Goal: Information Seeking & Learning: Learn about a topic

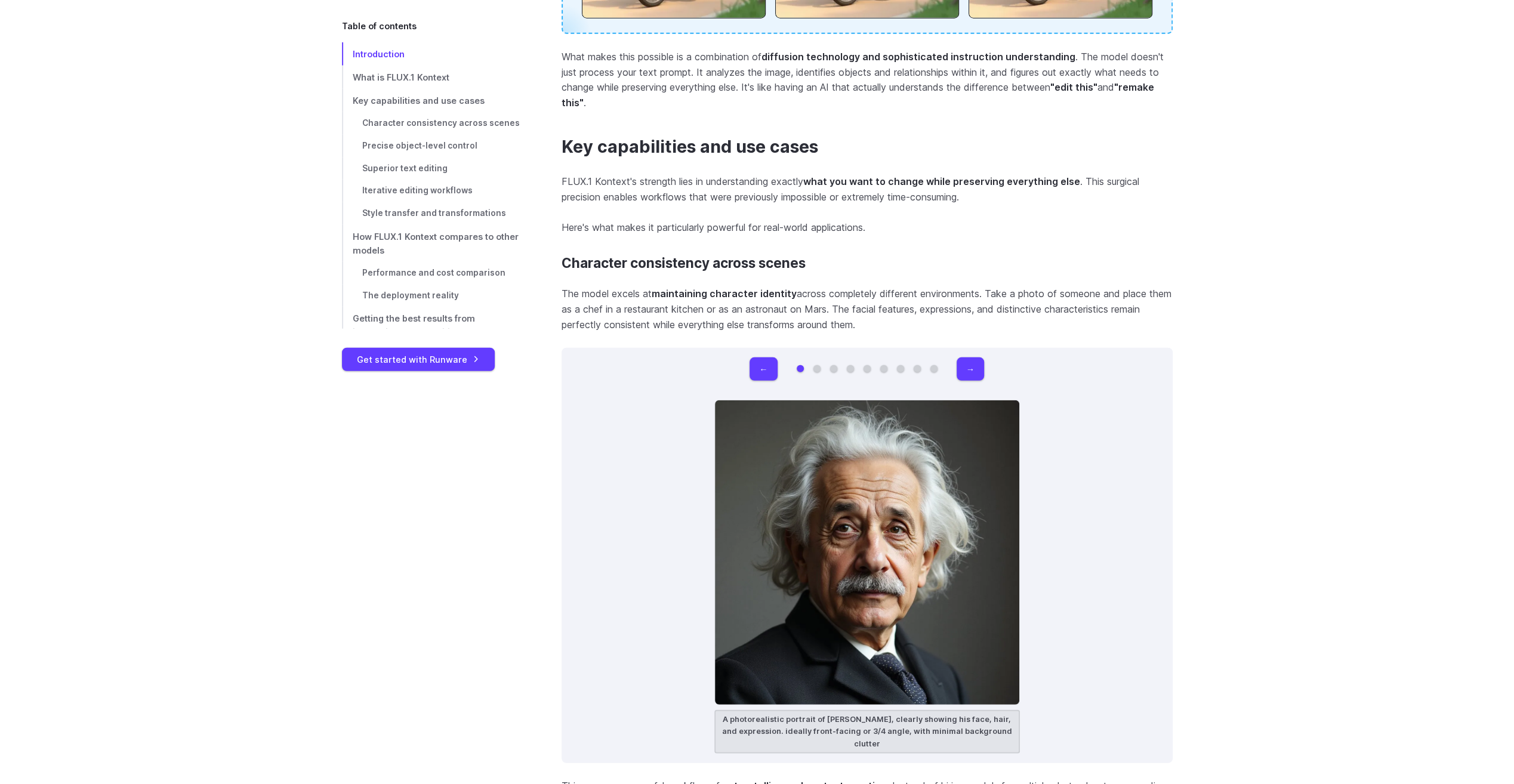
scroll to position [3221, 0]
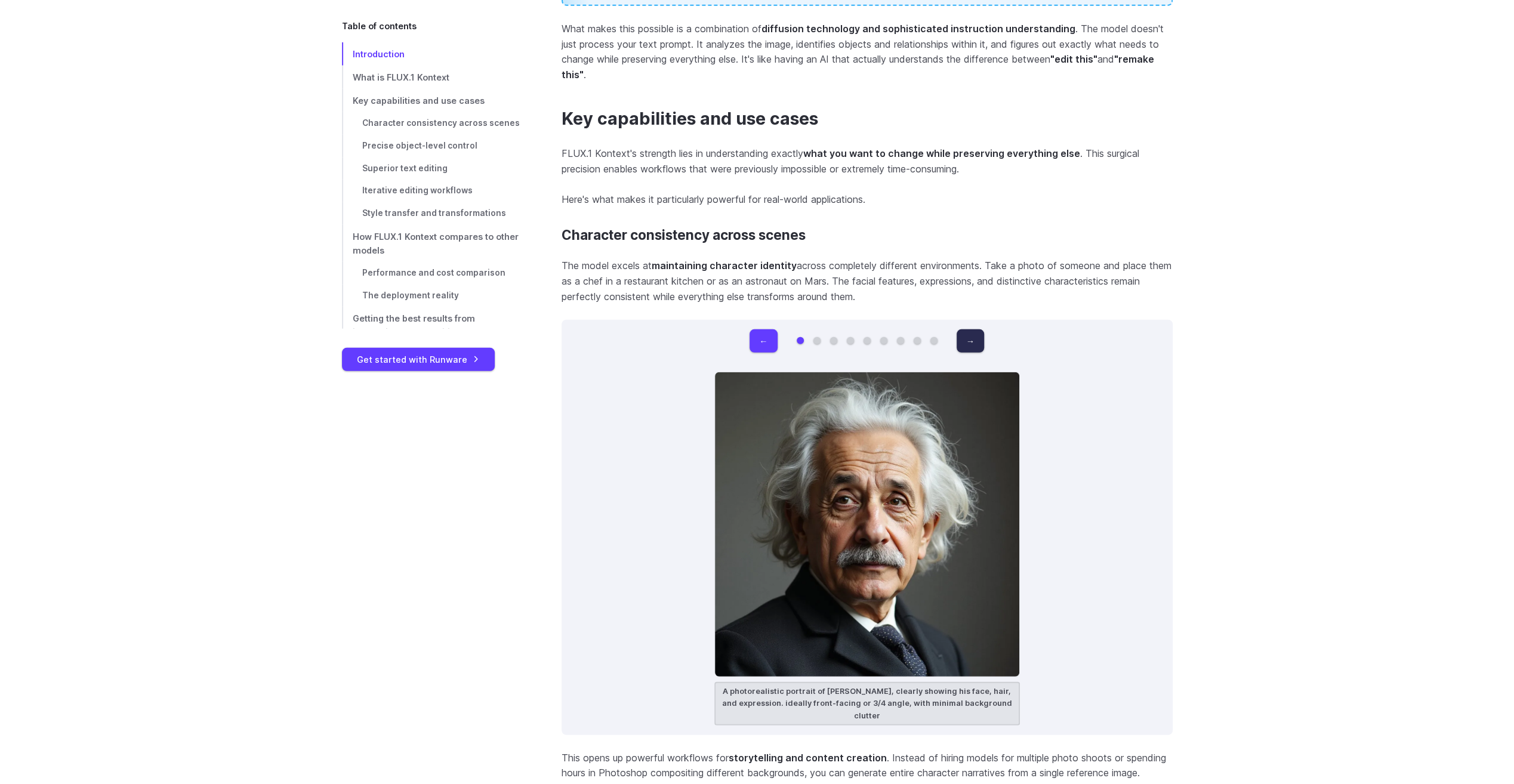
click at [977, 342] on button "→" at bounding box center [970, 341] width 28 height 23
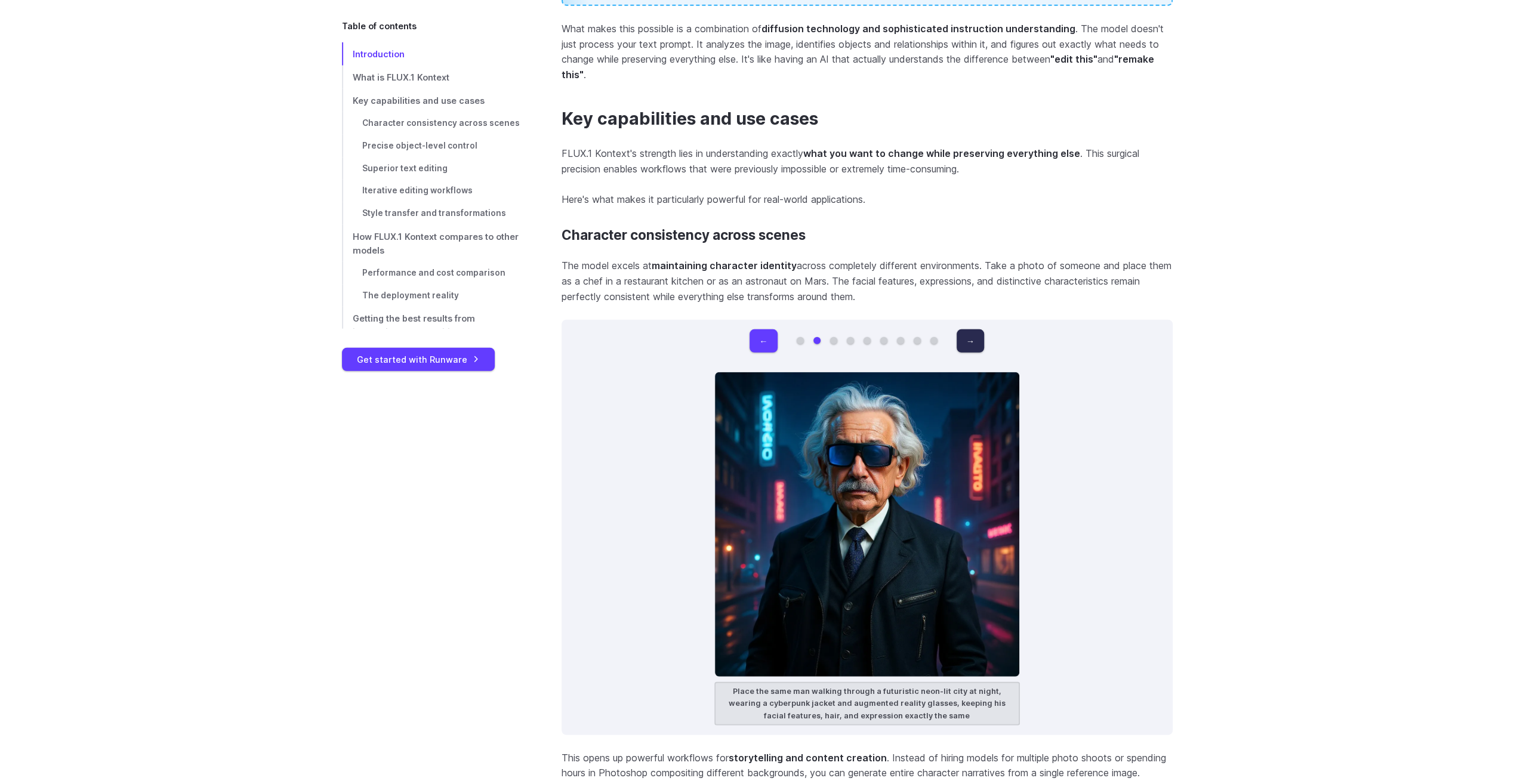
click at [977, 342] on button "→" at bounding box center [970, 341] width 28 height 23
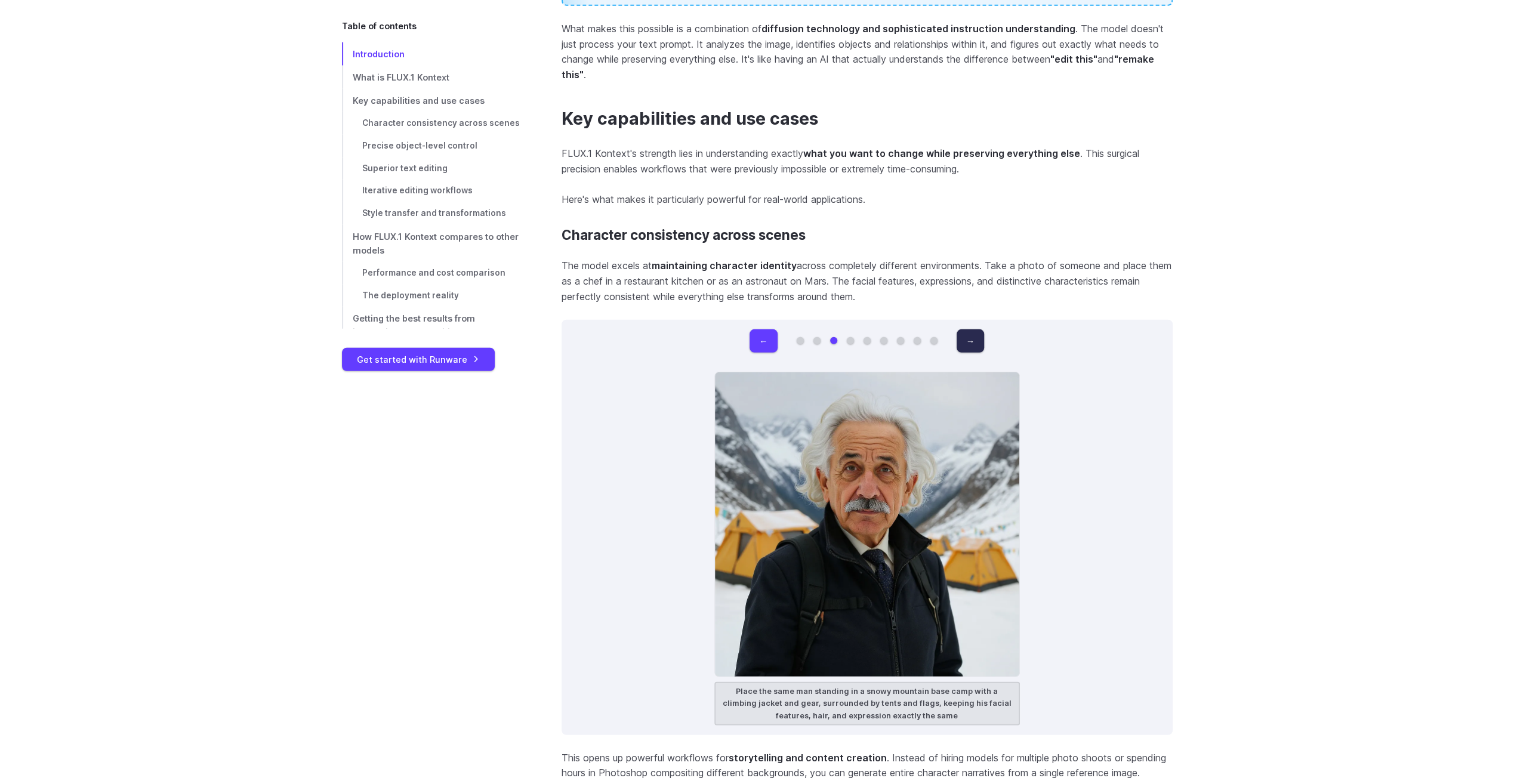
click at [977, 342] on button "→" at bounding box center [970, 341] width 28 height 23
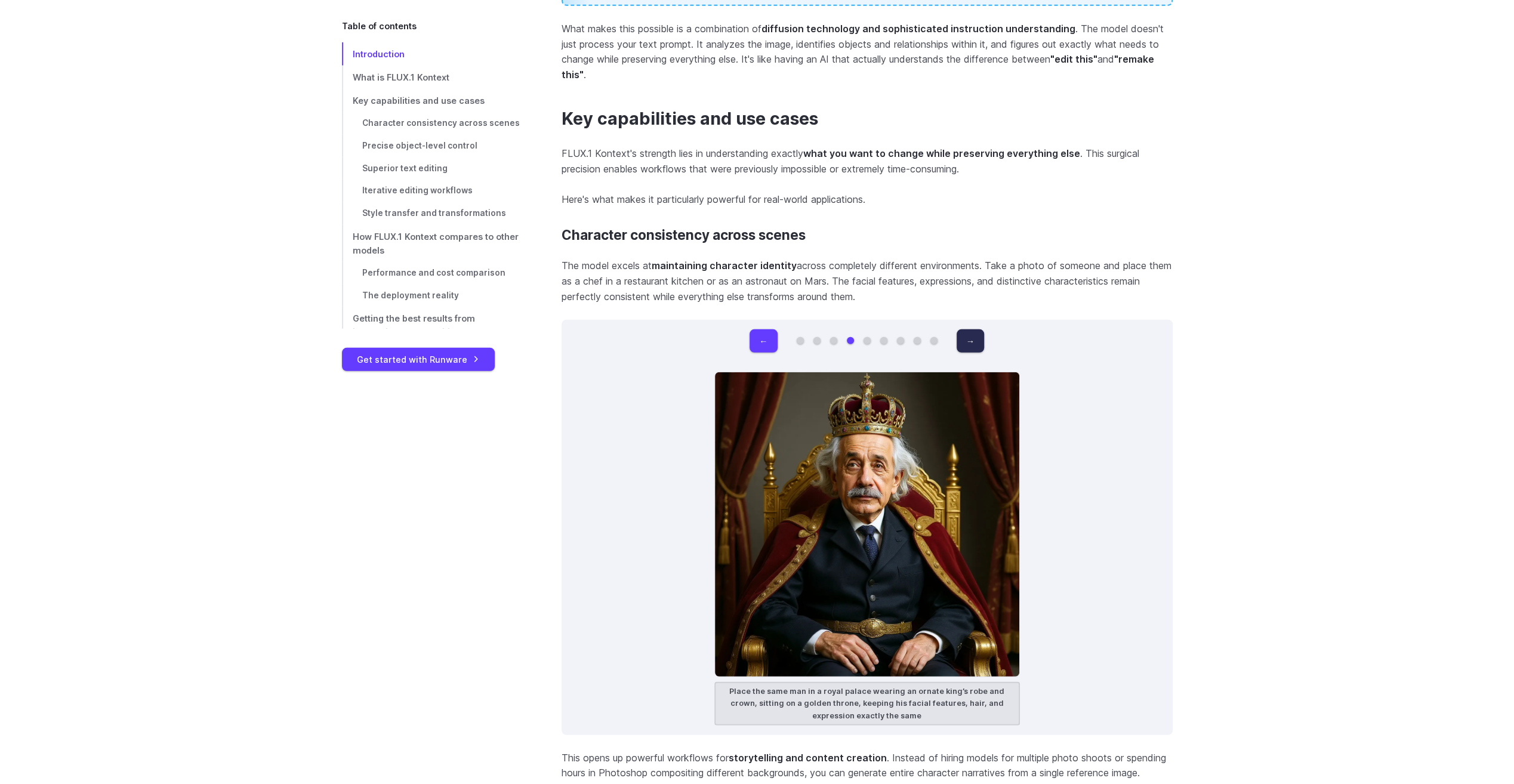
click at [977, 342] on button "→" at bounding box center [970, 341] width 28 height 23
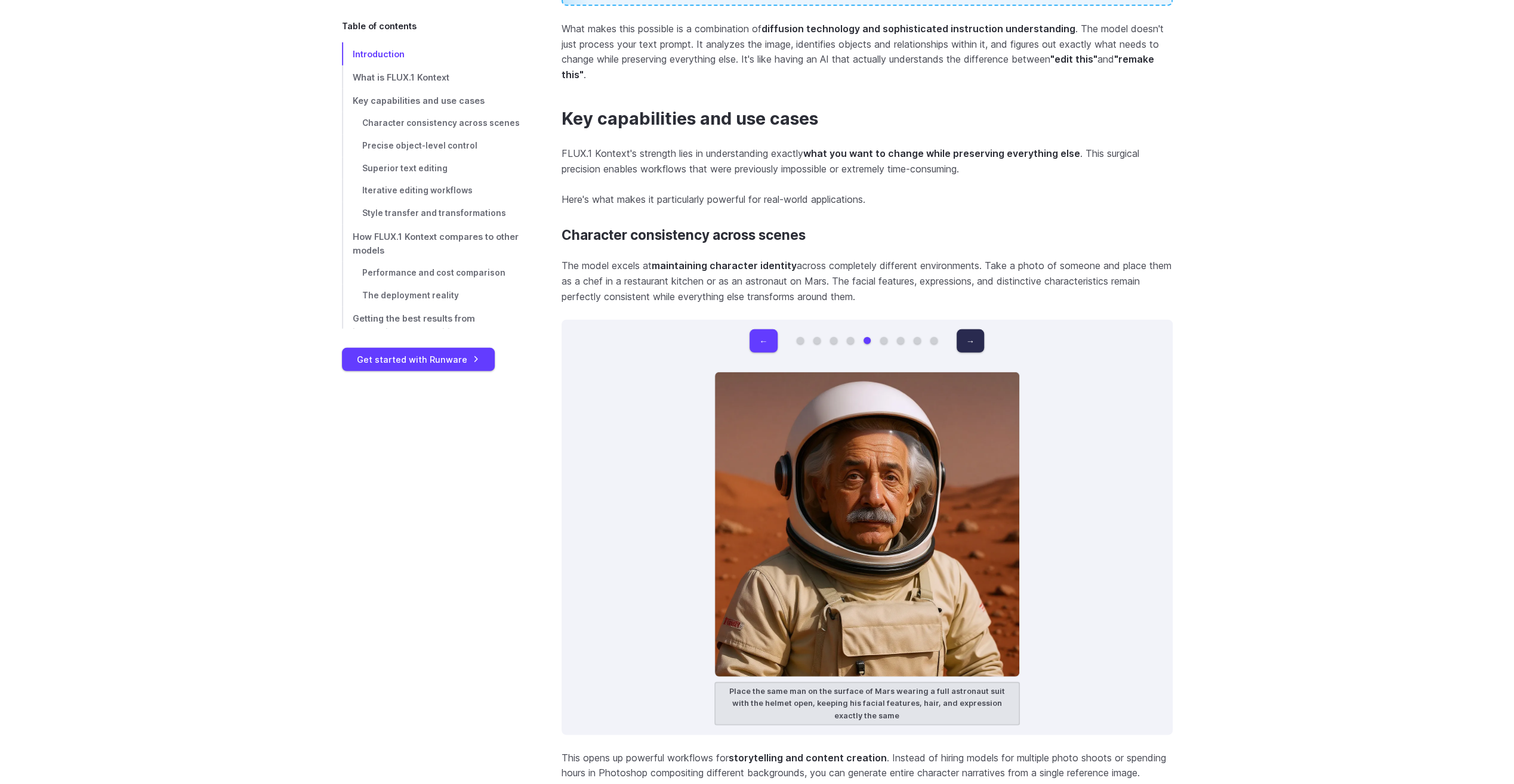
click at [977, 342] on button "→" at bounding box center [970, 341] width 28 height 23
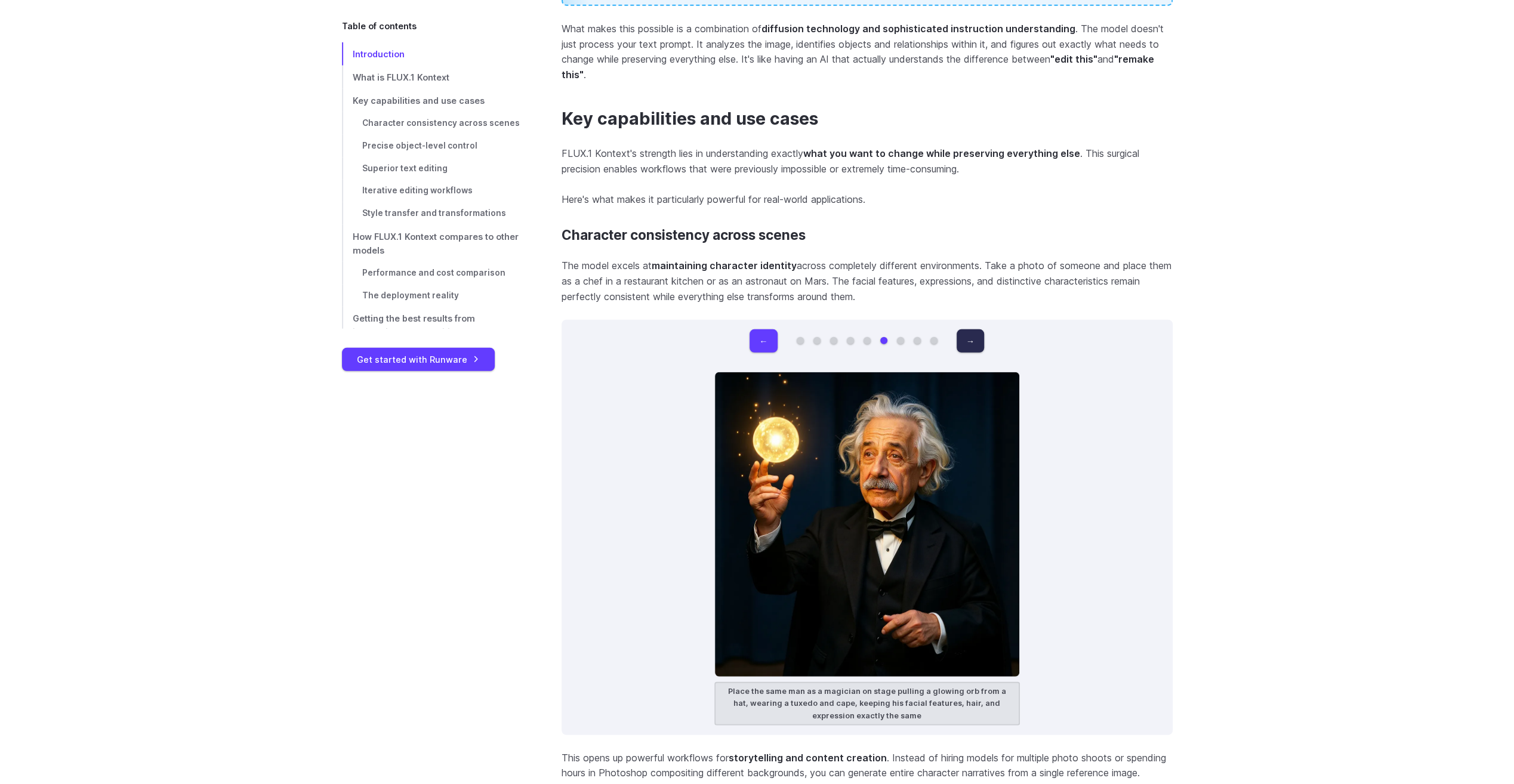
click at [977, 342] on button "→" at bounding box center [970, 341] width 28 height 23
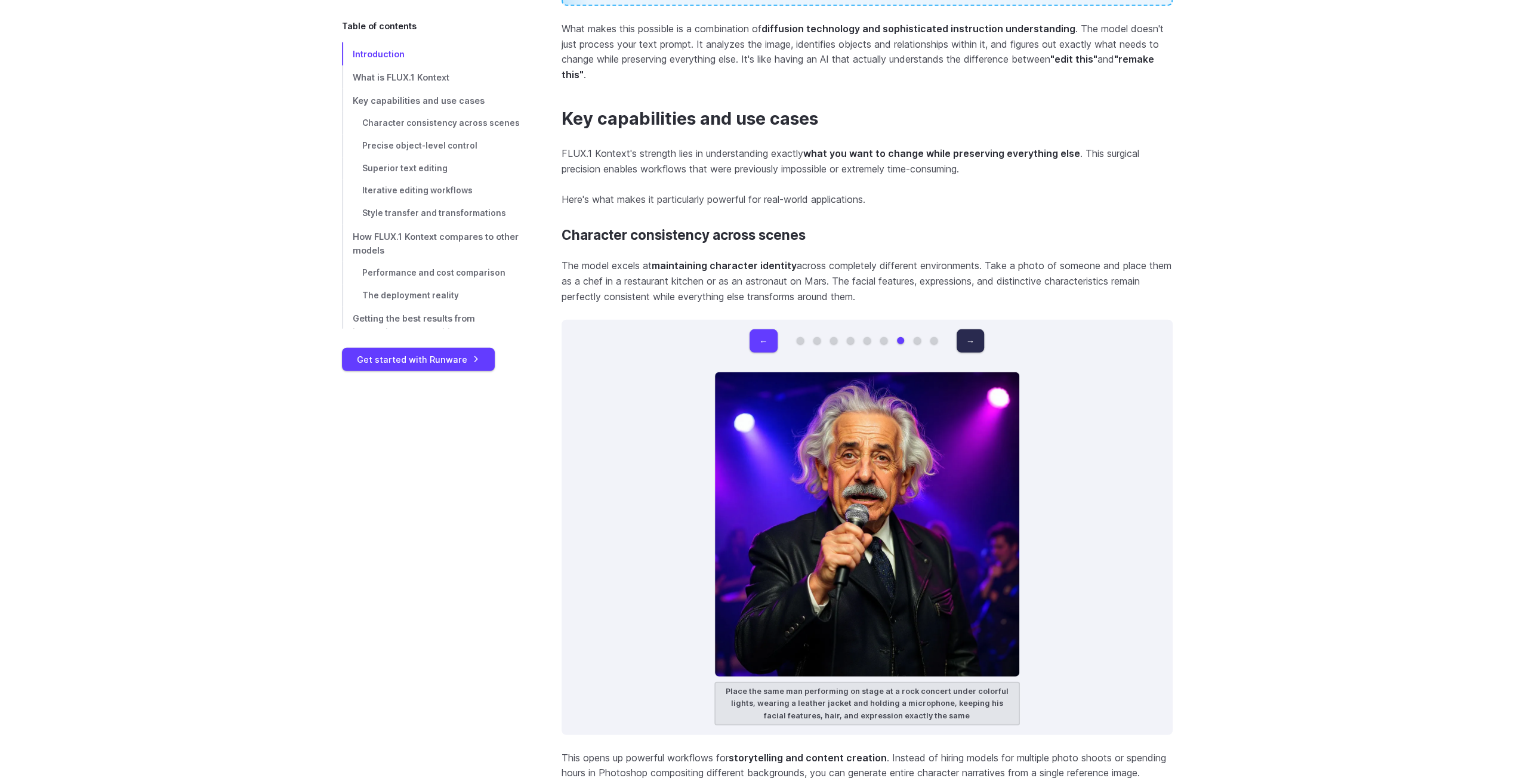
click at [977, 342] on button "→" at bounding box center [970, 341] width 28 height 23
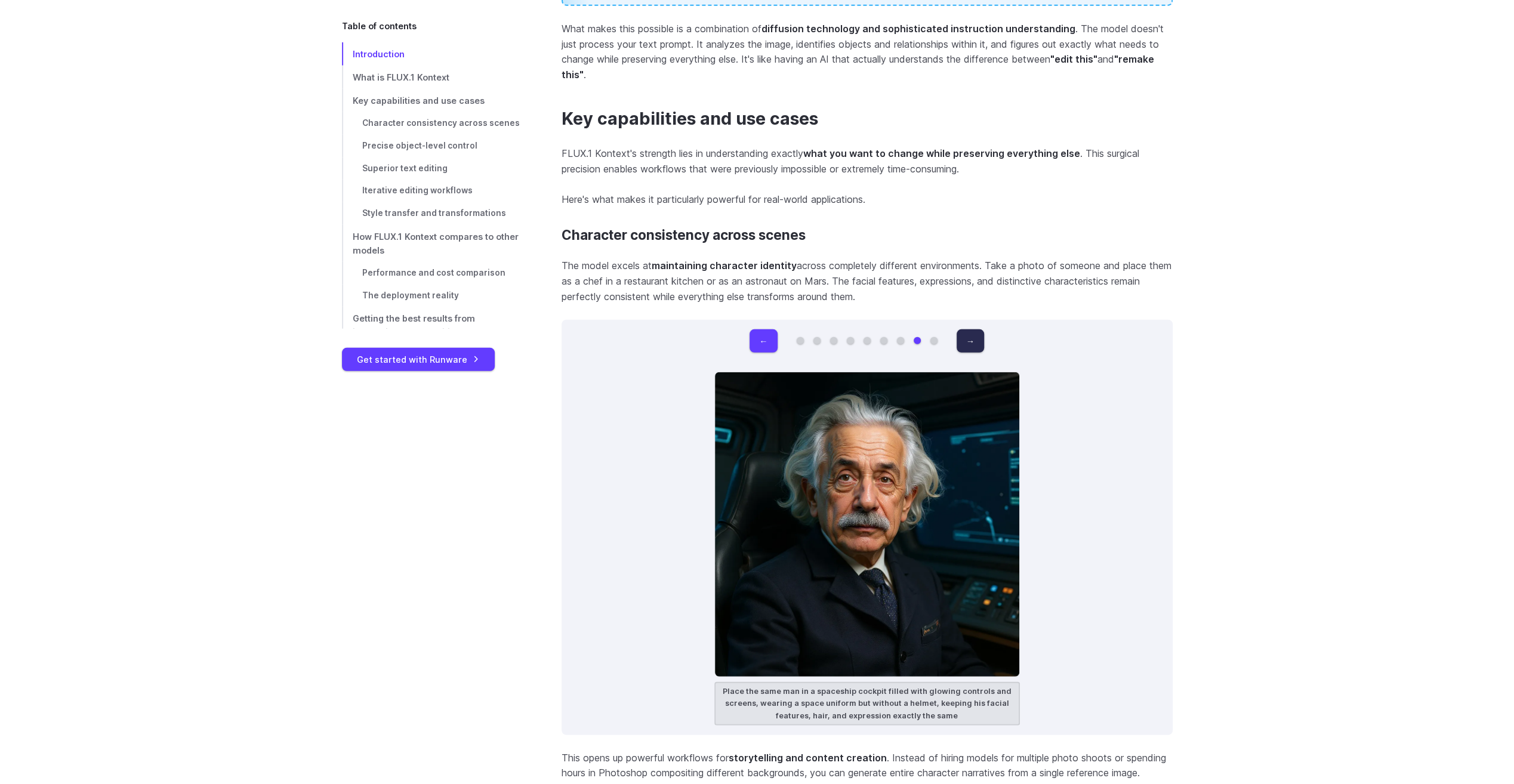
click at [977, 342] on button "→" at bounding box center [970, 341] width 28 height 23
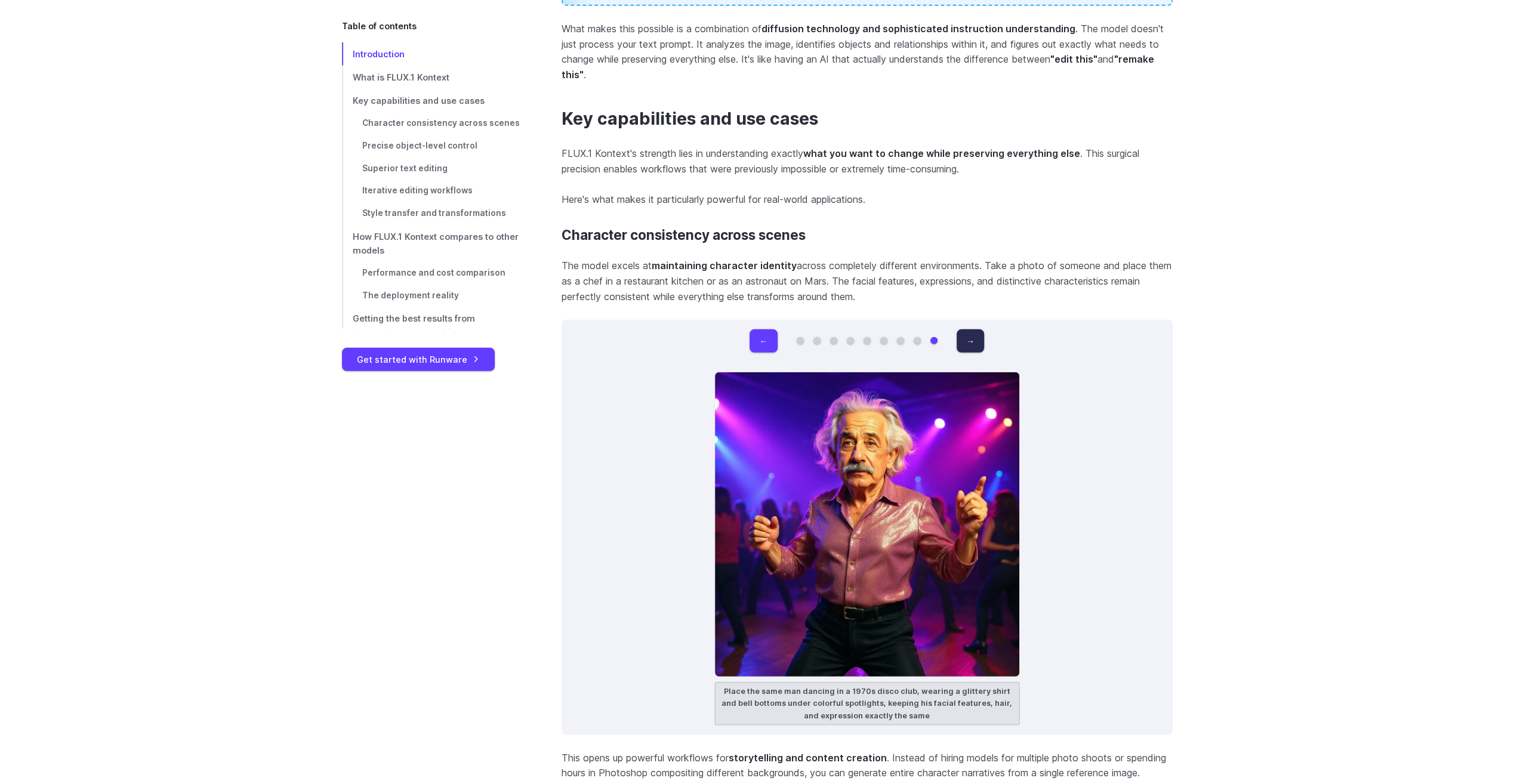
click at [977, 342] on button "→" at bounding box center [970, 341] width 28 height 23
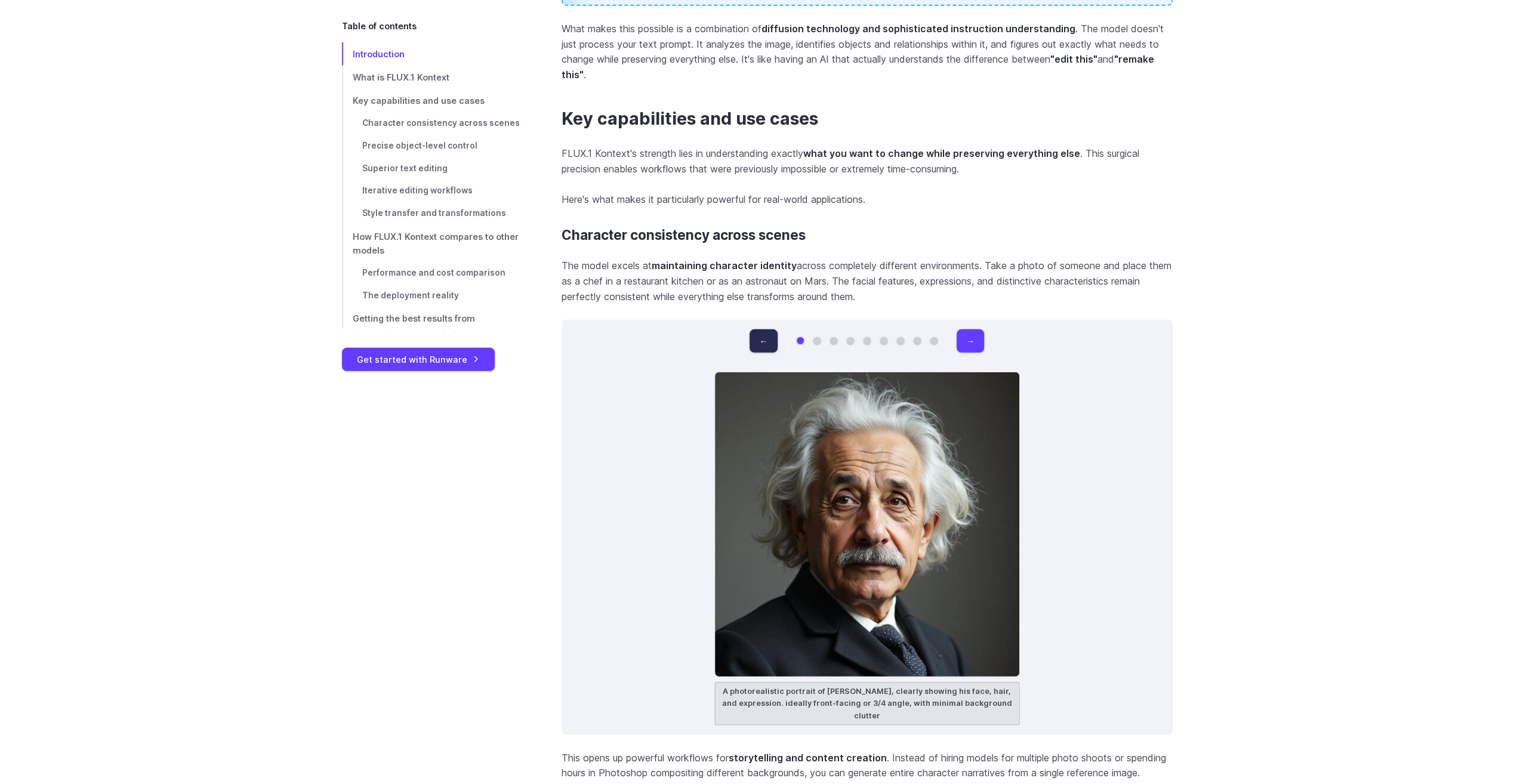
click at [757, 337] on button "←" at bounding box center [763, 341] width 28 height 23
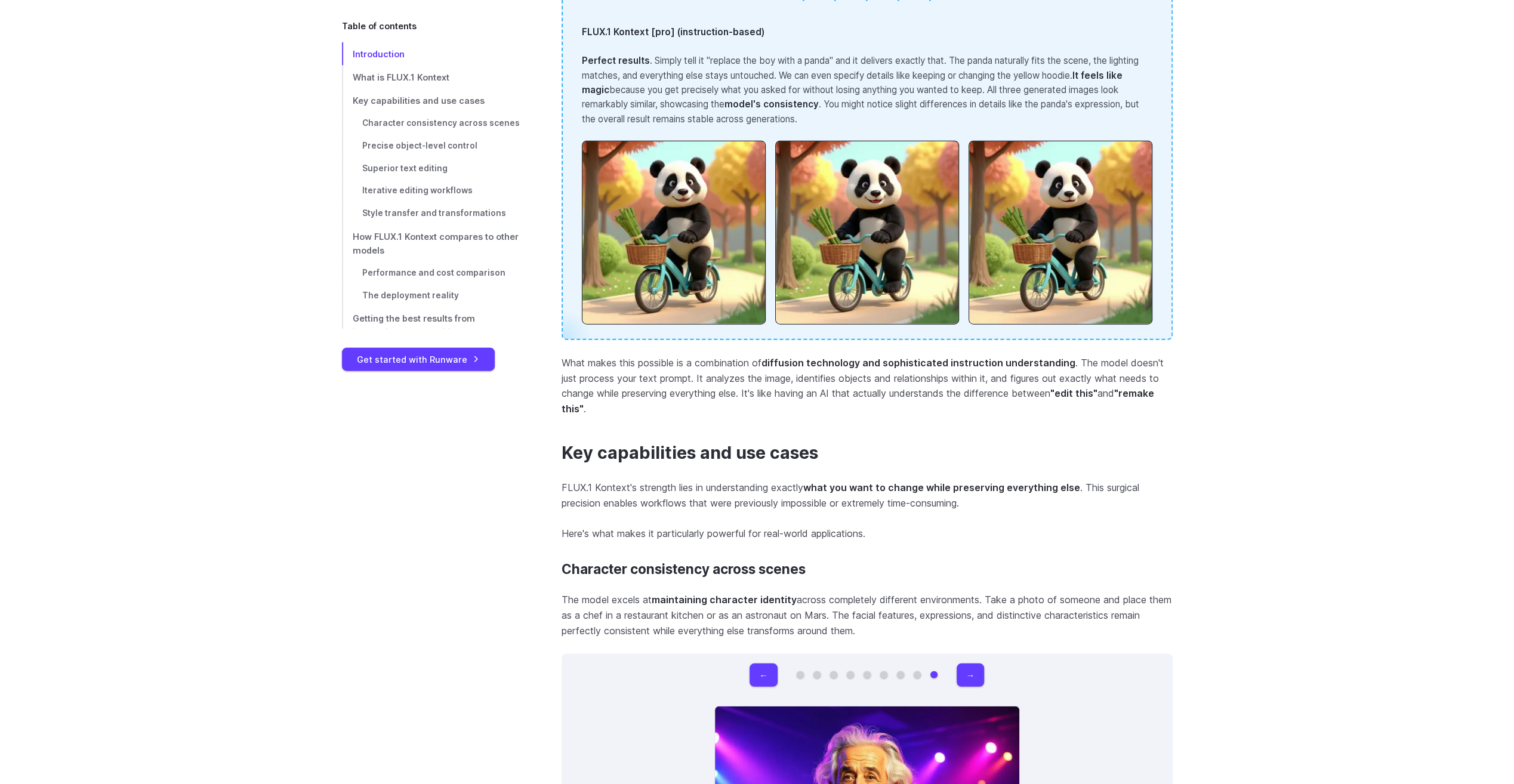
scroll to position [2863, 0]
